Goal: Task Accomplishment & Management: Manage account settings

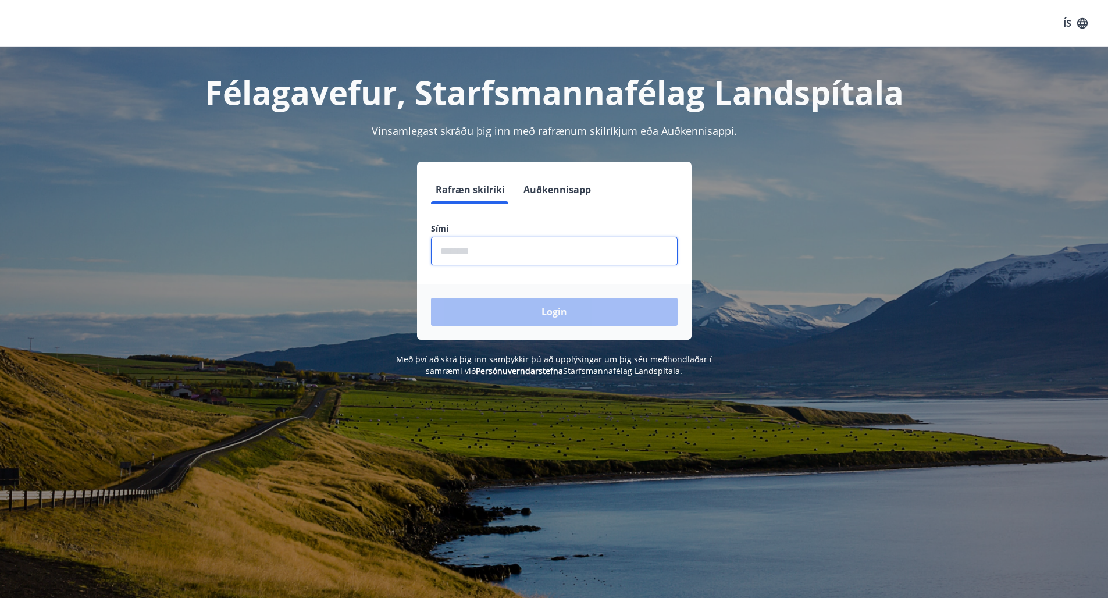
click at [602, 262] on input "phone" at bounding box center [554, 251] width 247 height 28
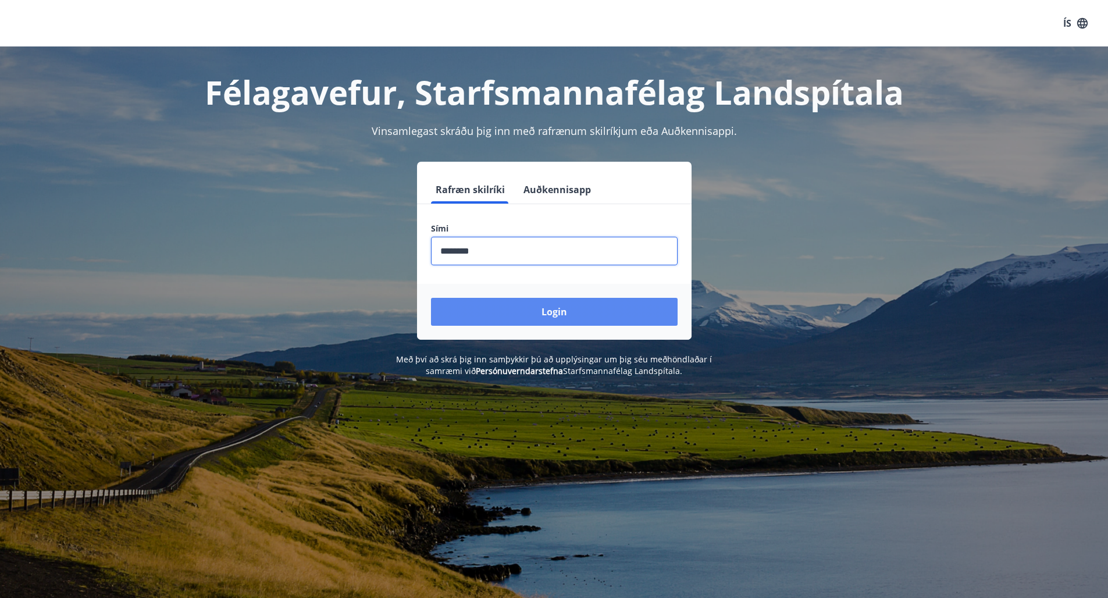
type input "********"
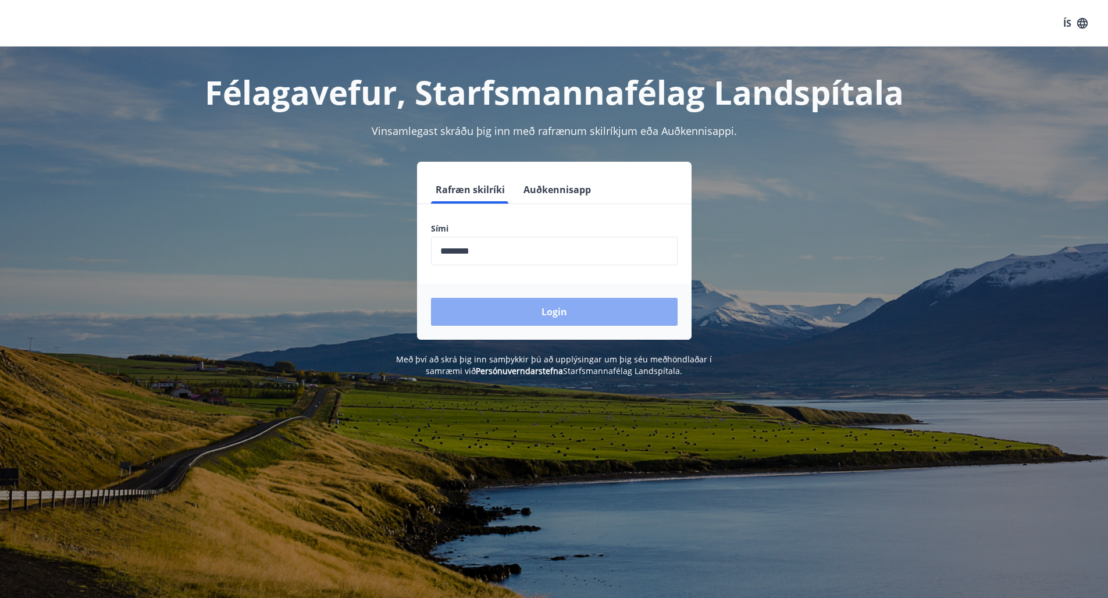
click at [612, 322] on button "Login" at bounding box center [554, 312] width 247 height 28
